Goal: Task Accomplishment & Management: Manage account settings

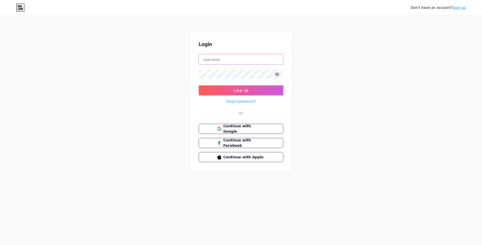
click at [239, 62] on input "text" at bounding box center [241, 59] width 84 height 10
click at [235, 89] on span "Log In" at bounding box center [241, 90] width 15 height 4
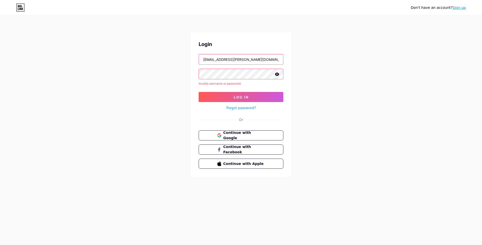
click at [245, 60] on input "[EMAIL_ADDRESS][PERSON_NAME][DOMAIN_NAME]" at bounding box center [241, 59] width 84 height 10
drag, startPoint x: 248, startPoint y: 59, endPoint x: 223, endPoint y: 57, distance: 24.8
click at [223, 57] on input "[EMAIL_ADDRESS][PERSON_NAME][DOMAIN_NAME]" at bounding box center [241, 59] width 84 height 10
click at [278, 75] on icon at bounding box center [277, 73] width 4 height 3
click at [188, 78] on div "Don't have an account? Sign up Login kayla.sevier@hotmail.com Invalid username …" at bounding box center [241, 96] width 482 height 193
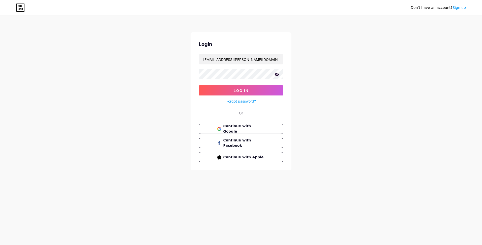
click at [199, 85] on button "Log In" at bounding box center [241, 90] width 85 height 10
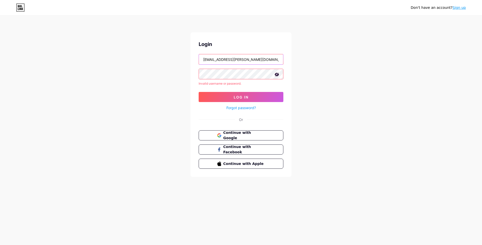
click at [249, 62] on input "[EMAIL_ADDRESS][PERSON_NAME][DOMAIN_NAME]" at bounding box center [241, 59] width 84 height 10
drag, startPoint x: 252, startPoint y: 62, endPoint x: 223, endPoint y: 62, distance: 29.0
click at [223, 62] on input "[EMAIL_ADDRESS][PERSON_NAME][DOMAIN_NAME]" at bounding box center [241, 59] width 84 height 10
type input "kayla.[PERSON_NAME]"
click at [227, 95] on button "Log In" at bounding box center [241, 97] width 85 height 10
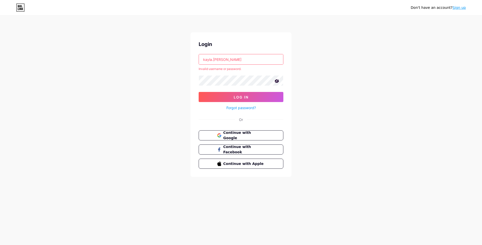
click at [243, 109] on link "Forgot password?" at bounding box center [241, 107] width 30 height 5
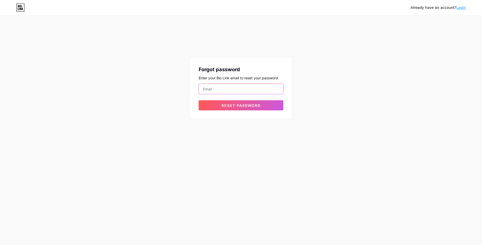
click at [228, 88] on input "email" at bounding box center [241, 89] width 84 height 10
type input "[PERSON_NAME]"
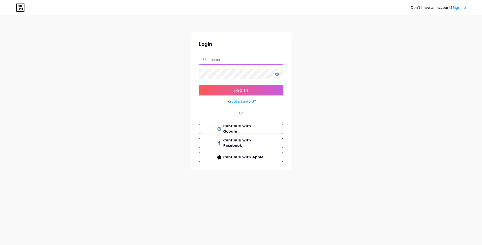
click at [225, 63] on input "text" at bounding box center [241, 59] width 84 height 10
type input "kayla.[PERSON_NAME]"
click at [250, 86] on button "Log In" at bounding box center [241, 90] width 85 height 10
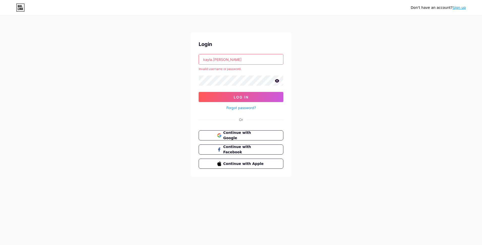
click at [230, 63] on input "kayla.[PERSON_NAME]" at bounding box center [241, 59] width 84 height 10
click at [277, 81] on icon at bounding box center [277, 80] width 4 height 3
click at [241, 97] on span "Log In" at bounding box center [241, 97] width 15 height 4
click at [188, 76] on div "Don't have an account? Sign up Login kayla.sevier Invalid username or password.…" at bounding box center [241, 96] width 482 height 193
click at [199, 92] on button "Log In" at bounding box center [241, 97] width 85 height 10
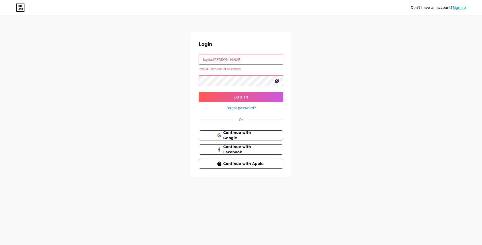
click at [199, 92] on button "Log In" at bounding box center [241, 97] width 85 height 10
click at [19, 9] on icon at bounding box center [19, 9] width 1 height 2
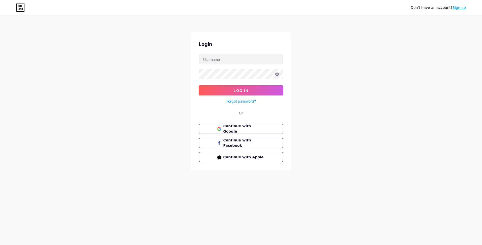
click at [238, 101] on link "Forgot password?" at bounding box center [241, 100] width 30 height 5
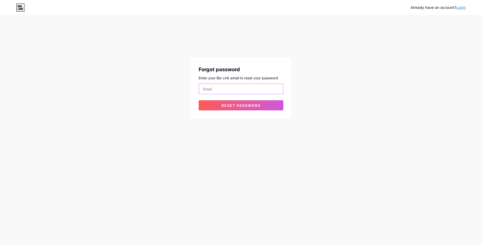
click at [226, 90] on input "email" at bounding box center [241, 89] width 84 height 10
type input "[EMAIL_ADDRESS][PERSON_NAME][DOMAIN_NAME]"
click at [257, 105] on span "Reset password" at bounding box center [241, 105] width 39 height 4
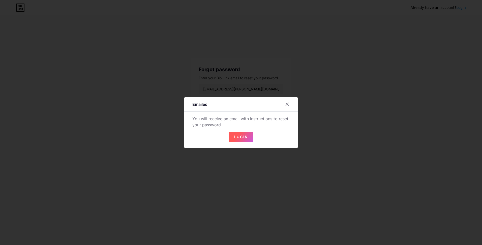
click at [248, 137] on button "Login" at bounding box center [241, 137] width 24 height 10
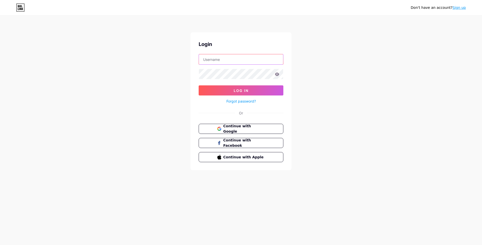
click at [239, 60] on input "text" at bounding box center [241, 59] width 84 height 10
click at [248, 60] on input "[EMAIL_ADDRESS][PERSON_NAME][DOMAIN_NAME]," at bounding box center [241, 59] width 84 height 10
type input "[EMAIL_ADDRESS][PERSON_NAME][DOMAIN_NAME]"
click at [199, 85] on button "Log In" at bounding box center [241, 90] width 85 height 10
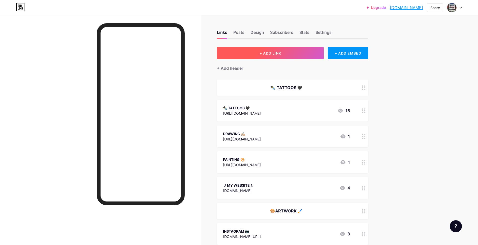
click at [285, 51] on button "+ ADD LINK" at bounding box center [270, 53] width 107 height 12
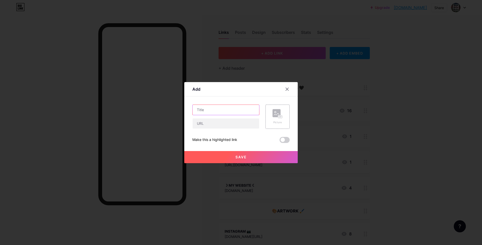
click at [213, 109] on input "text" at bounding box center [226, 110] width 67 height 10
type input "B"
type input "Venue - Book a Flash Tattoo"
click at [220, 125] on input "text" at bounding box center [226, 123] width 67 height 10
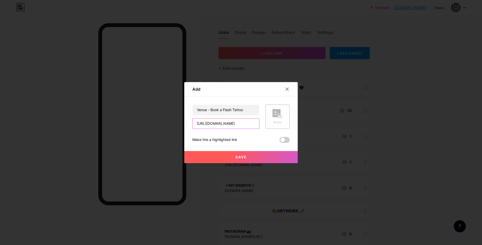
type input "https://venue.ink/@kaylasevierstudios"
click at [241, 158] on span "Save" at bounding box center [241, 157] width 11 height 4
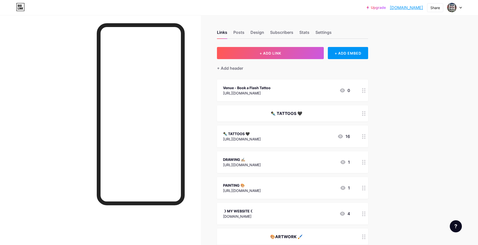
click at [364, 92] on circle at bounding box center [362, 92] width 1 height 1
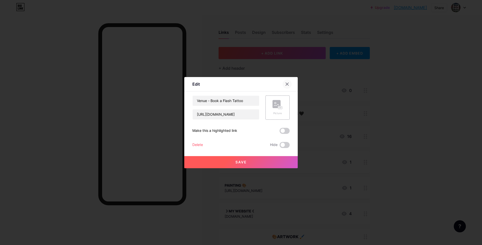
click at [287, 83] on icon at bounding box center [287, 83] width 3 height 3
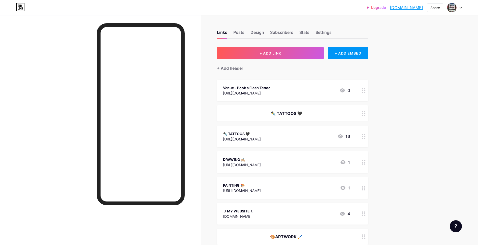
click at [247, 91] on div "https://venue.ink/@kaylasevierstudios" at bounding box center [247, 92] width 48 height 5
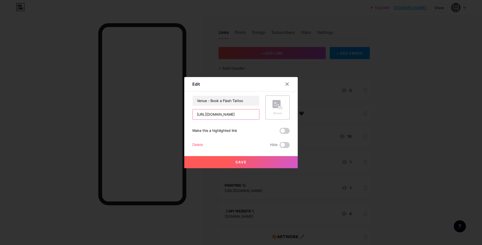
click at [231, 114] on input "https://venue.ink/@kaylasevierstudios" at bounding box center [226, 114] width 67 height 10
drag, startPoint x: 196, startPoint y: 114, endPoint x: 254, endPoint y: 117, distance: 57.8
click at [282, 115] on div "Venue - Book a Flash Tattoo https://venue.ink/@kaylasevierstudios Picture" at bounding box center [240, 107] width 97 height 24
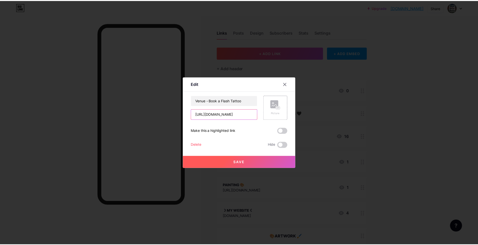
scroll to position [0, 0]
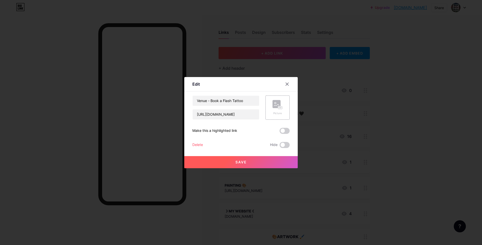
click at [258, 160] on button "Save" at bounding box center [240, 162] width 113 height 12
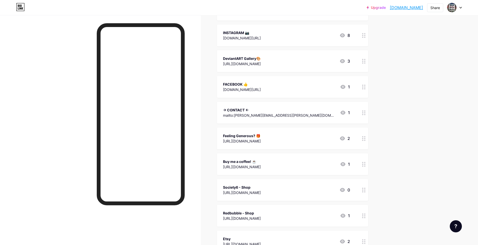
scroll to position [235, 0]
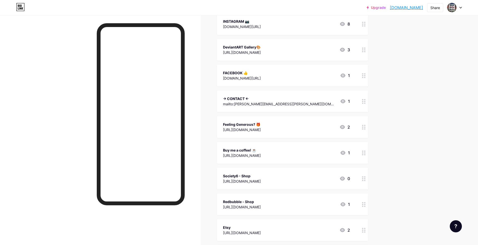
click at [366, 75] on circle at bounding box center [364, 75] width 1 height 1
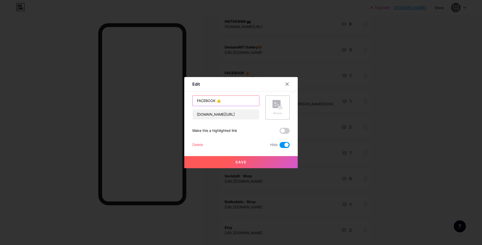
click at [222, 100] on input "FACEBOOK 👍" at bounding box center [226, 101] width 67 height 10
click at [219, 101] on input "FACEBOOK 👍" at bounding box center [226, 101] width 67 height 10
click at [287, 85] on icon at bounding box center [287, 84] width 4 height 4
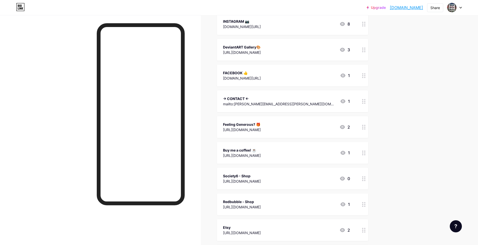
click at [244, 69] on div "FACEBOOK 👍 facebook.com/KaylaSevierStudios 1" at bounding box center [292, 76] width 151 height 22
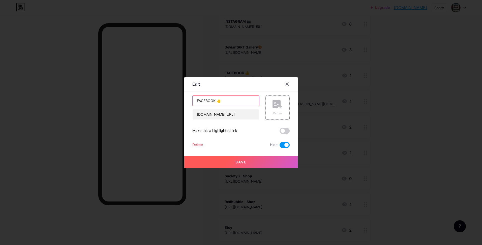
click at [229, 101] on input "FACEBOOK 👍" at bounding box center [226, 101] width 67 height 10
type input "FACEBOOK"
click at [246, 163] on span "Save" at bounding box center [241, 162] width 11 height 4
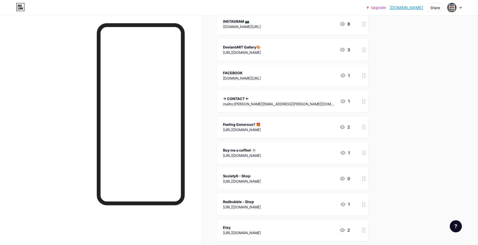
click at [361, 70] on div "FACEBOOK facebook.com/KaylaSevierStudios 1" at bounding box center [292, 76] width 151 height 22
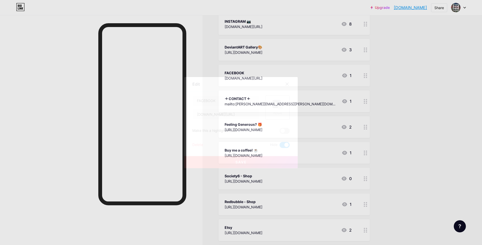
click at [285, 146] on span at bounding box center [285, 145] width 10 height 6
click at [280, 146] on input "checkbox" at bounding box center [280, 146] width 0 height 0
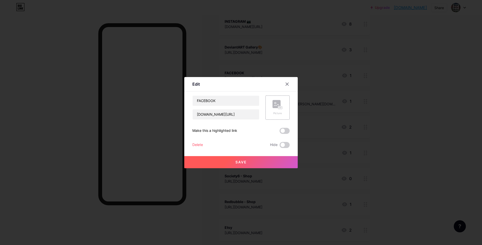
click at [279, 162] on button "Save" at bounding box center [240, 162] width 113 height 12
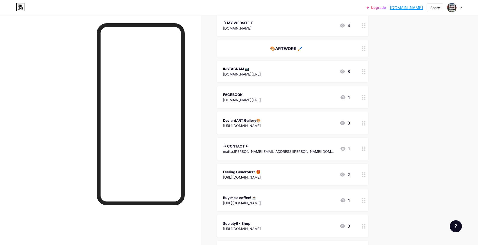
scroll to position [177, 0]
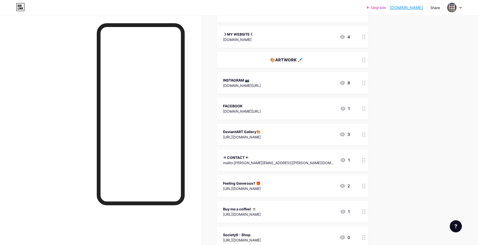
click at [365, 135] on icon at bounding box center [364, 134] width 4 height 5
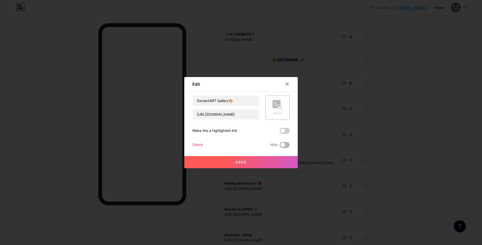
click at [285, 145] on span at bounding box center [285, 145] width 10 height 6
click at [280, 146] on input "checkbox" at bounding box center [280, 146] width 0 height 0
click at [268, 161] on button "Save" at bounding box center [240, 162] width 113 height 12
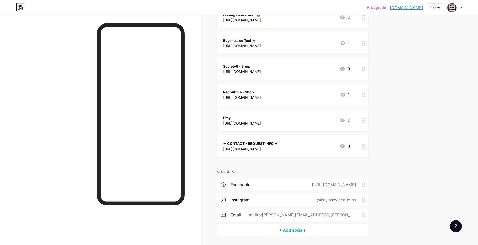
scroll to position [353, 0]
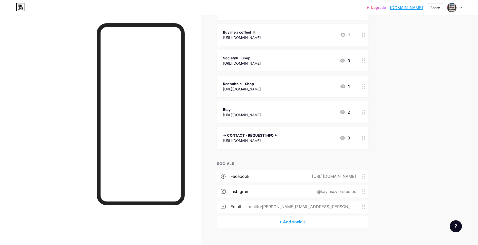
click at [366, 140] on circle at bounding box center [364, 139] width 1 height 1
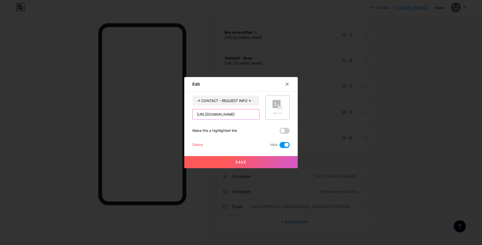
click at [225, 115] on input "https://www.kaylasevierstudios.com/contact" at bounding box center [226, 114] width 67 height 10
click at [285, 83] on icon at bounding box center [287, 84] width 4 height 4
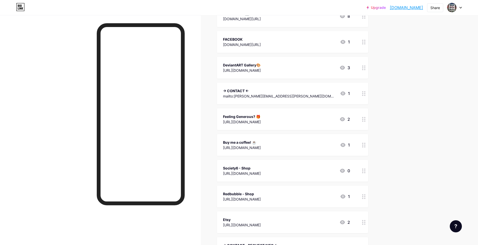
scroll to position [184, 0]
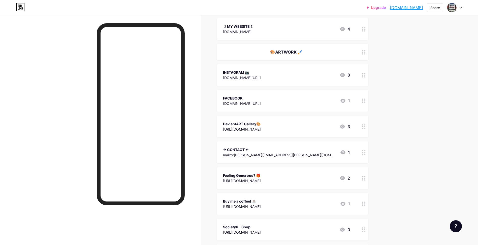
click at [361, 70] on div "INSTAGRAM 📷 instagram.com/KaylaSevierStudios 8" at bounding box center [292, 75] width 151 height 22
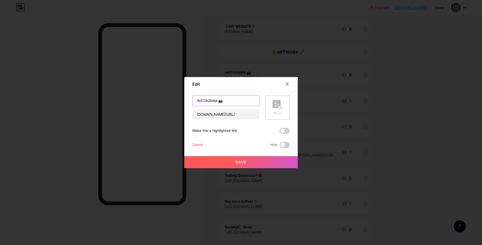
click at [234, 103] on input "INSTAGRAM 📷" at bounding box center [226, 101] width 67 height 10
type input "INSTAGRAM"
click at [230, 160] on button "Save" at bounding box center [240, 162] width 113 height 12
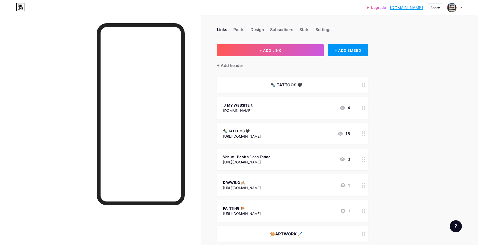
scroll to position [0, 0]
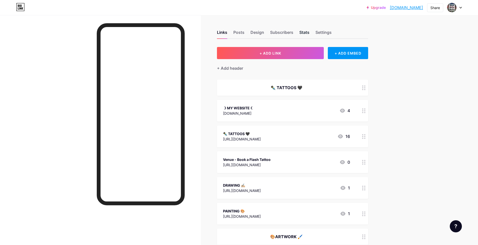
click at [309, 31] on div "Stats" at bounding box center [305, 33] width 10 height 9
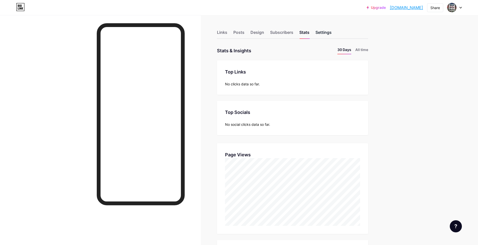
click at [326, 34] on div "Settings" at bounding box center [324, 33] width 16 height 9
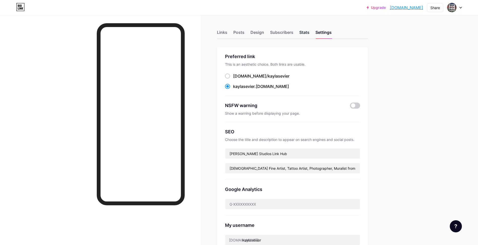
click at [306, 33] on div "Stats" at bounding box center [305, 33] width 10 height 9
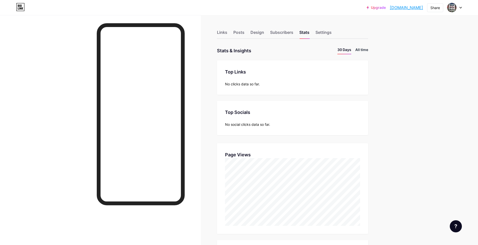
scroll to position [245, 478]
click at [359, 48] on li "All time" at bounding box center [362, 50] width 13 height 7
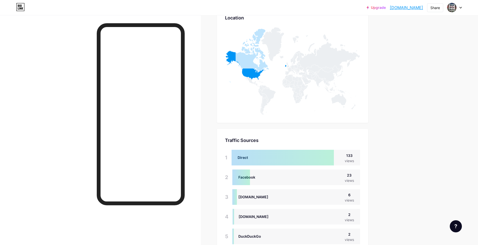
scroll to position [394, 0]
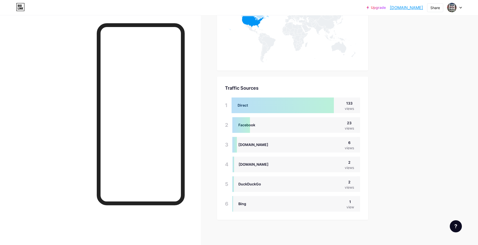
click at [265, 142] on div "kaylasevier.bio.link" at bounding box center [254, 144] width 30 height 5
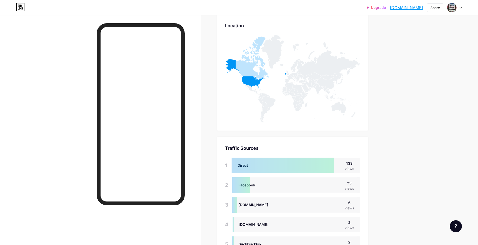
scroll to position [218, 0]
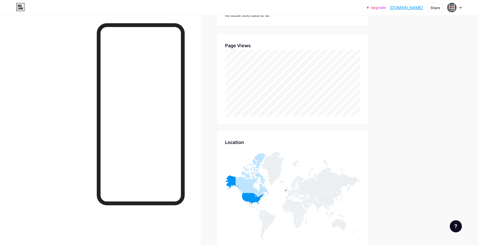
click at [461, 7] on icon at bounding box center [461, 8] width 3 height 2
click at [418, 58] on link "Account settings" at bounding box center [430, 57] width 63 height 14
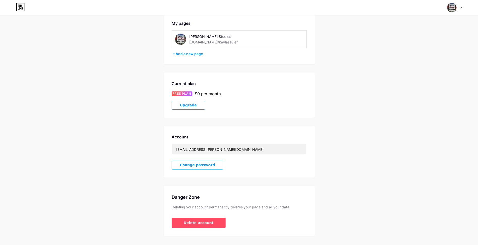
scroll to position [37, 0]
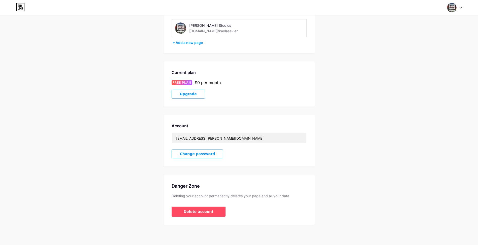
click at [448, 8] on img at bounding box center [452, 8] width 10 height 10
click at [352, 23] on div "Account Settings My pages Kayla Sevier Studios bio.link/kaylasevier + Add a new…" at bounding box center [239, 105] width 478 height 239
